Goal: Task Accomplishment & Management: Use online tool/utility

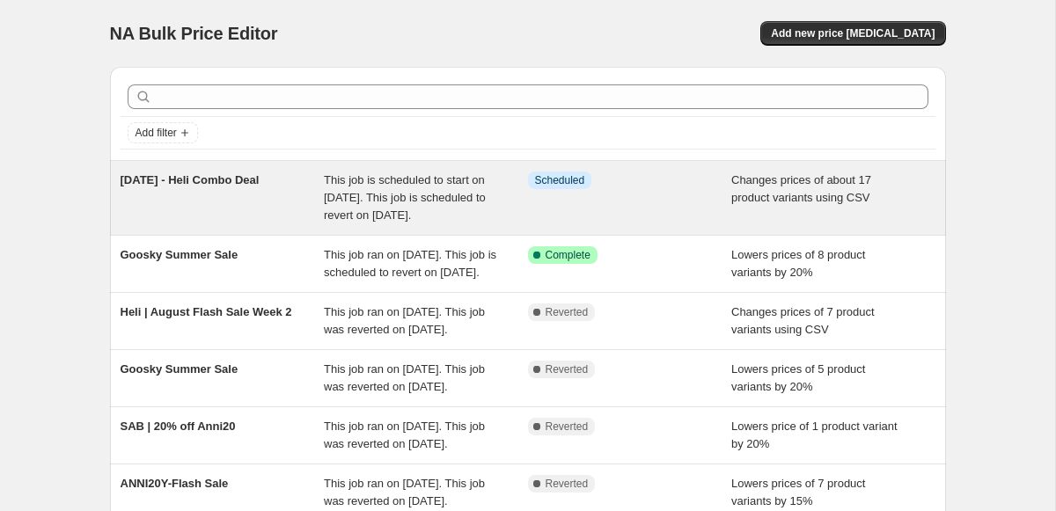
click at [252, 175] on span "[DATE] - Heli Combo Deal" at bounding box center [190, 179] width 139 height 13
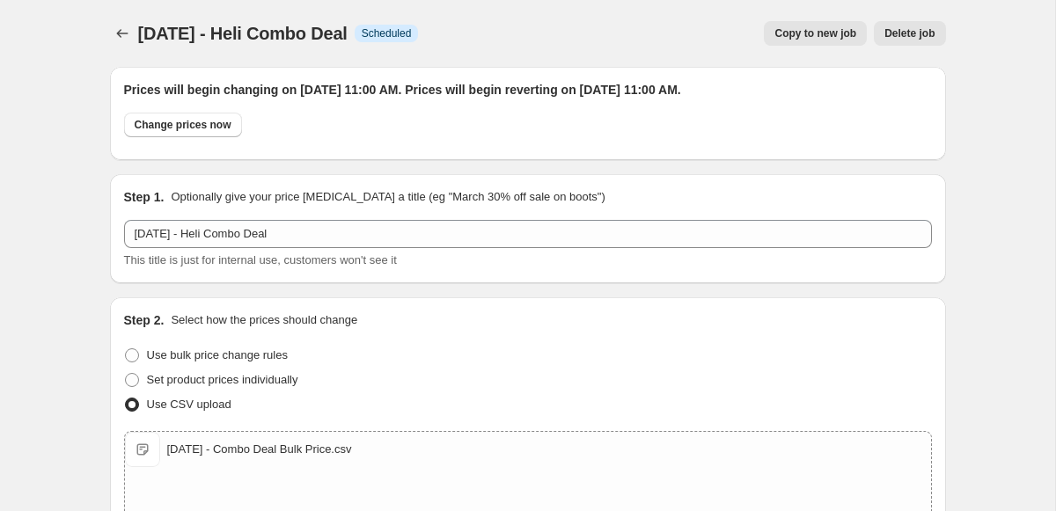
click at [113, 21] on div at bounding box center [124, 33] width 28 height 25
click at [118, 30] on icon "Price change jobs" at bounding box center [123, 34] width 18 height 18
